Goal: Book appointment/travel/reservation

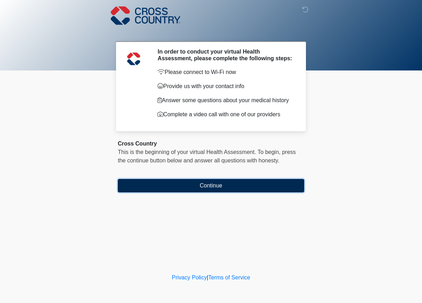
click at [186, 189] on button "Continue" at bounding box center [211, 185] width 187 height 13
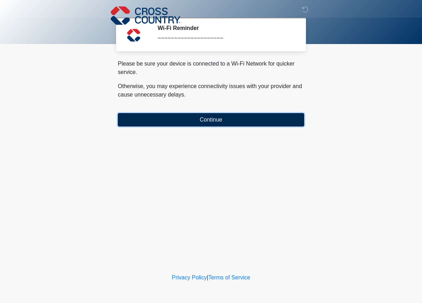
click at [189, 119] on button "Continue" at bounding box center [211, 119] width 187 height 13
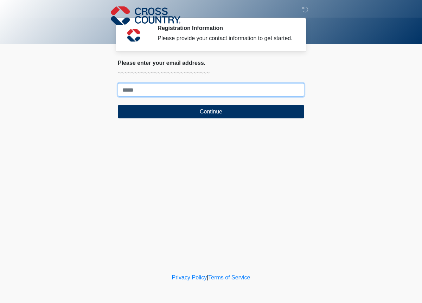
click at [153, 96] on input "Where should we email your response?" at bounding box center [211, 89] width 187 height 13
type input "**********"
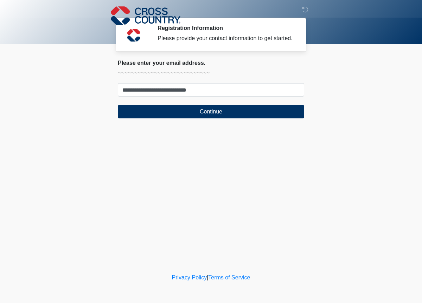
click at [86, 121] on body "‎ ‎ ‎ Registration Information Please provide your contact information to get s…" at bounding box center [211, 151] width 422 height 303
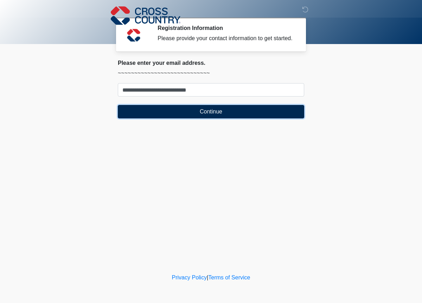
click at [139, 118] on button "Continue" at bounding box center [211, 111] width 187 height 13
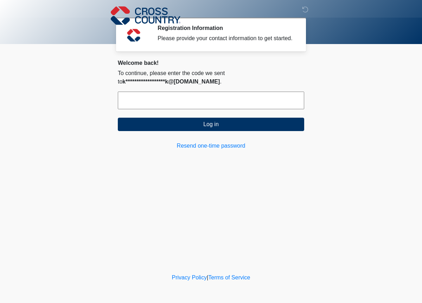
click at [205, 109] on input "text" at bounding box center [211, 101] width 187 height 18
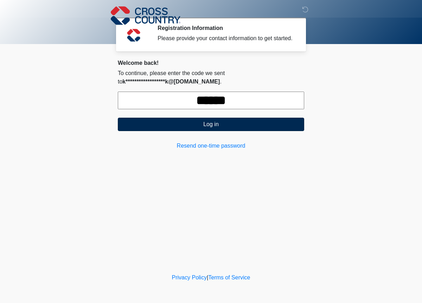
type input "******"
click at [204, 131] on button "Log in" at bounding box center [211, 124] width 187 height 13
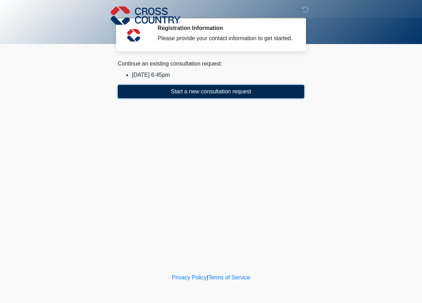
click at [203, 98] on button "Start a new consultation request" at bounding box center [211, 91] width 187 height 13
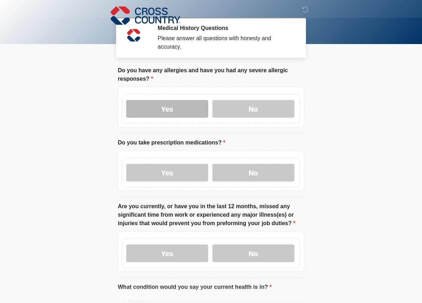
click at [171, 110] on label "Yes" at bounding box center [167, 109] width 82 height 18
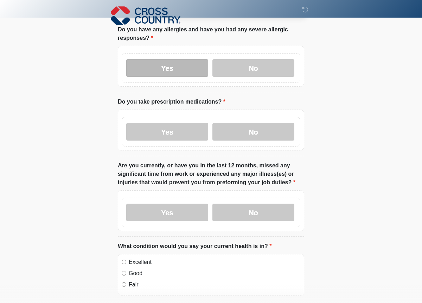
scroll to position [44, 0]
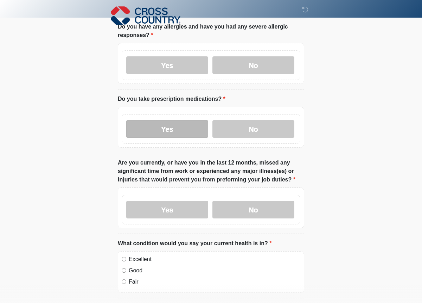
click at [171, 128] on label "Yes" at bounding box center [167, 129] width 82 height 18
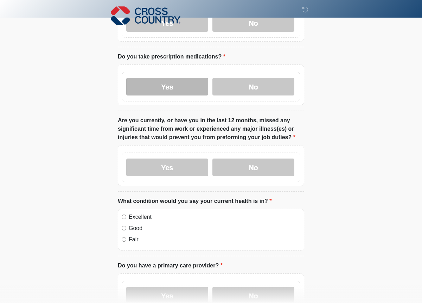
scroll to position [94, 0]
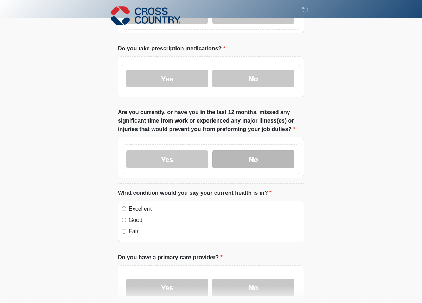
click at [250, 158] on label "No" at bounding box center [254, 159] width 82 height 18
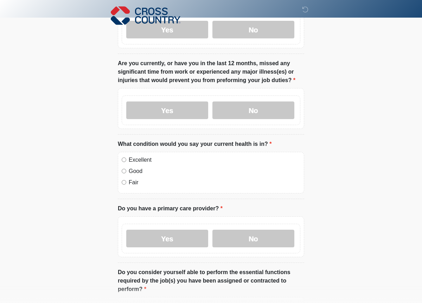
scroll to position [144, 0]
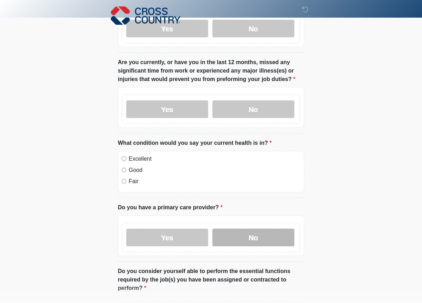
click at [252, 239] on label "No" at bounding box center [254, 237] width 82 height 18
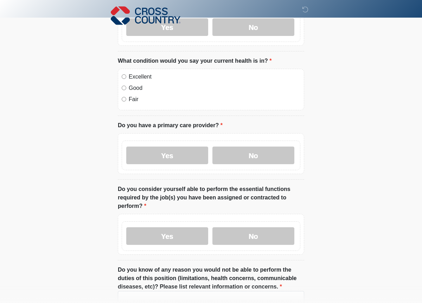
scroll to position [227, 0]
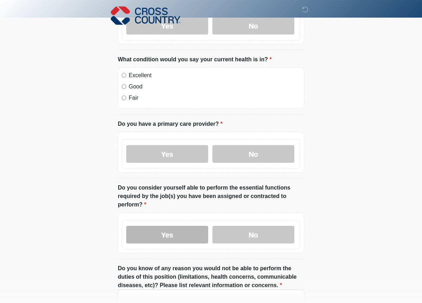
click at [177, 228] on label "Yes" at bounding box center [167, 235] width 82 height 18
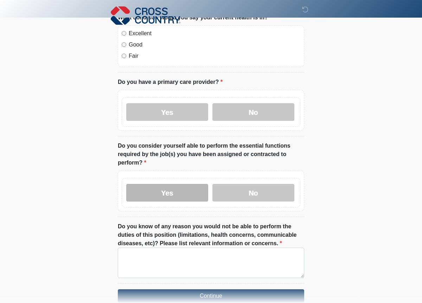
scroll to position [305, 0]
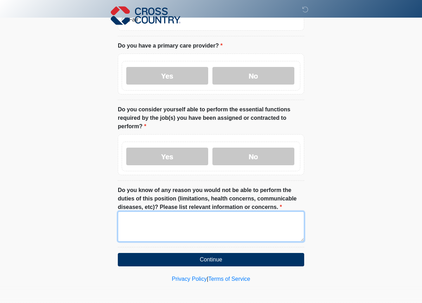
click at [190, 227] on textarea "Do you know of any reason you would not be able to perform the duties of this p…" at bounding box center [211, 226] width 187 height 30
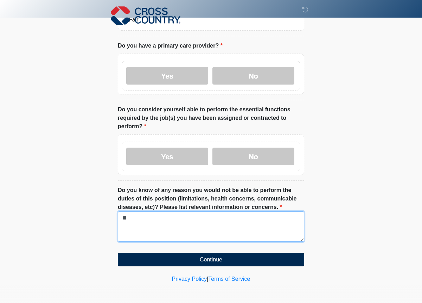
type textarea "**"
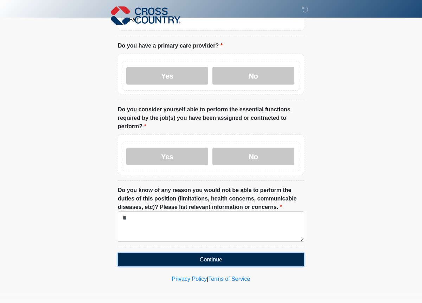
click at [222, 258] on button "Continue" at bounding box center [211, 259] width 187 height 13
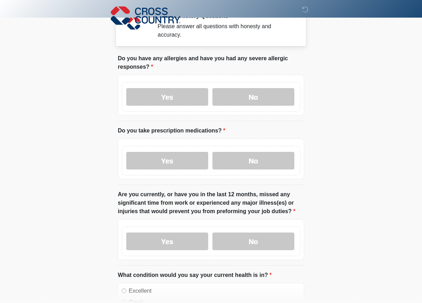
scroll to position [0, 0]
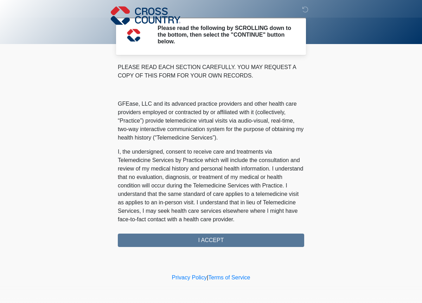
click at [219, 244] on div "PLEASE READ EACH SECTION CAREFULLY. YOU MAY REQUEST A COPY OF THIS FORM FOR YOU…" at bounding box center [211, 155] width 187 height 184
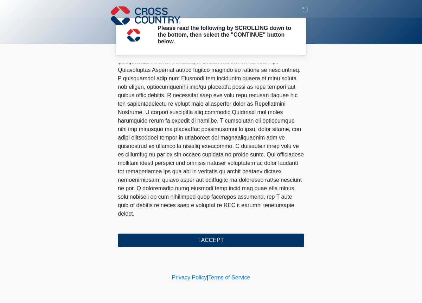
scroll to position [401, 0]
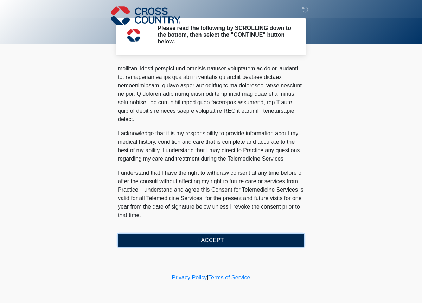
click at [203, 238] on button "I ACCEPT" at bounding box center [211, 239] width 187 height 13
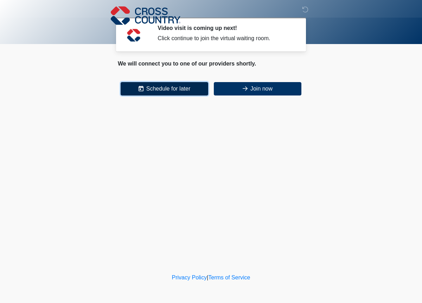
click at [168, 91] on button "Schedule for later" at bounding box center [165, 88] width 88 height 13
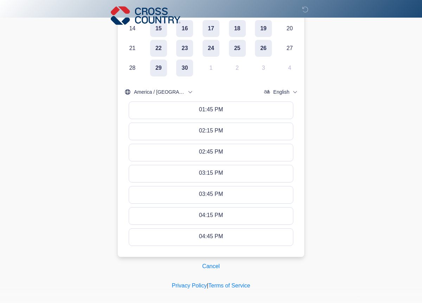
scroll to position [176, 0]
click at [215, 236] on div "04:45 PM - 05:00 PM" at bounding box center [210, 237] width 53 height 8
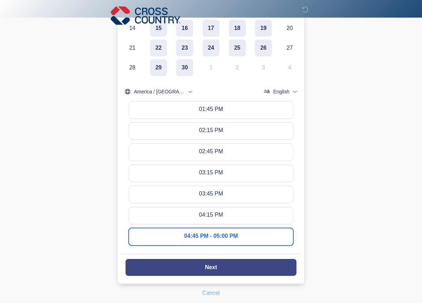
click at [0, 0] on slot "Next" at bounding box center [0, 0] width 0 height 0
